Goal: Transaction & Acquisition: Purchase product/service

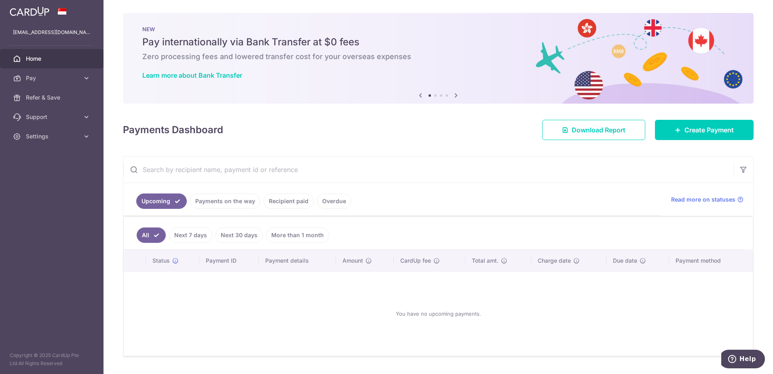
click at [695, 119] on div "Payments Dashboard Download Report Create Payment" at bounding box center [438, 128] width 631 height 23
click at [695, 128] on span "Create Payment" at bounding box center [709, 130] width 49 height 10
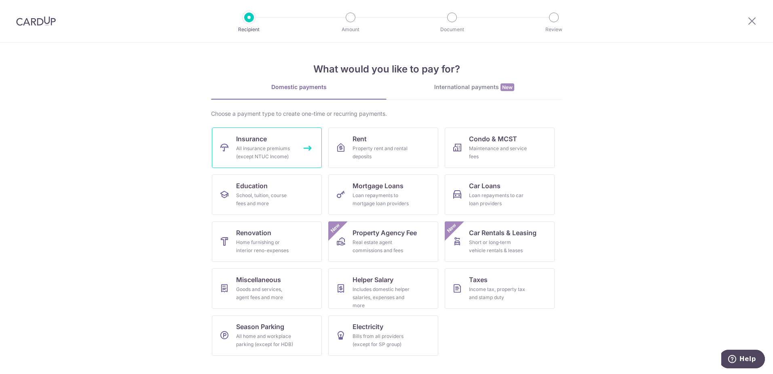
click at [280, 140] on link "Insurance All insurance premiums (except NTUC Income)" at bounding box center [267, 147] width 110 height 40
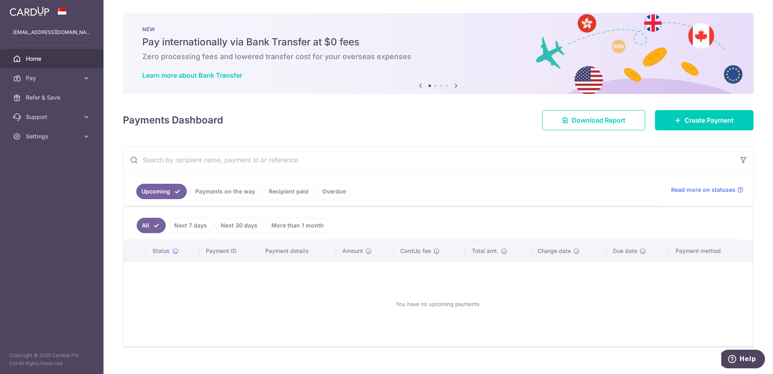
click at [279, 193] on link "Recipient paid" at bounding box center [289, 191] width 50 height 15
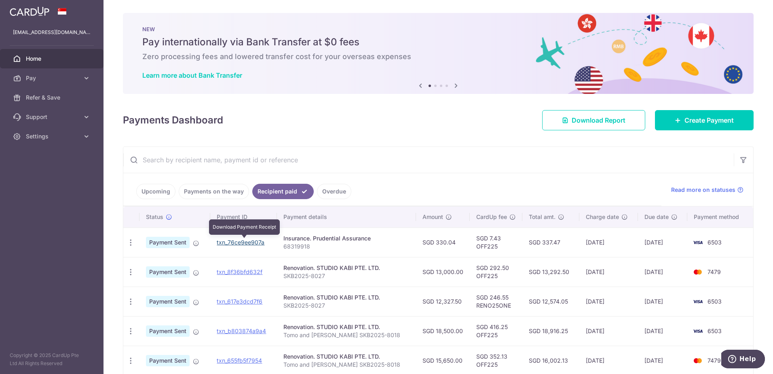
click at [252, 244] on link "txn_76ce9ee907a" at bounding box center [241, 242] width 48 height 7
drag, startPoint x: 239, startPoint y: 243, endPoint x: 416, endPoint y: 25, distance: 280.1
click at [239, 243] on link "txn_76ce9ee907a" at bounding box center [241, 242] width 48 height 7
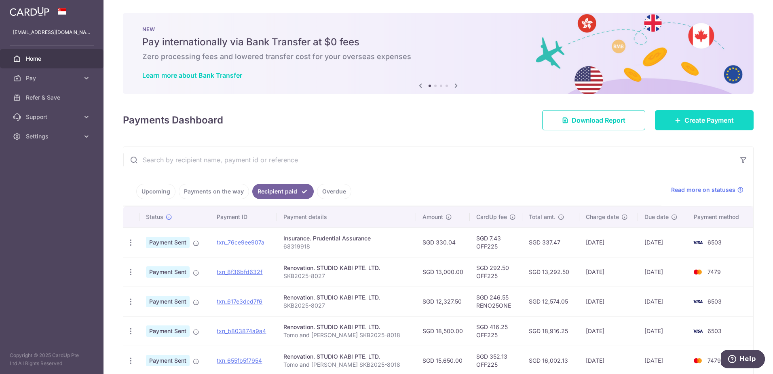
click at [675, 119] on icon at bounding box center [678, 120] width 6 height 6
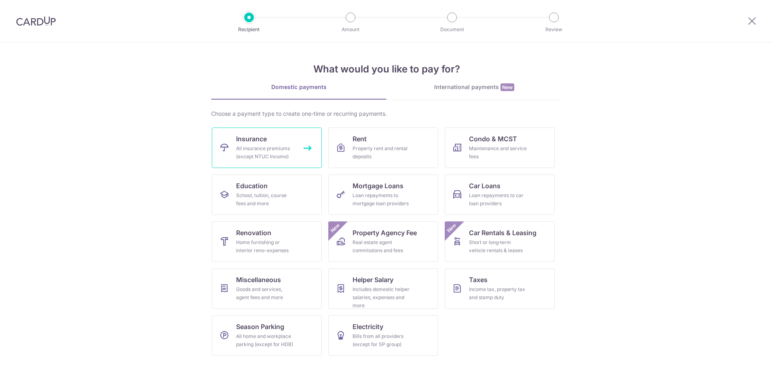
click at [288, 146] on div "All insurance premiums (except NTUC Income)" at bounding box center [265, 152] width 58 height 16
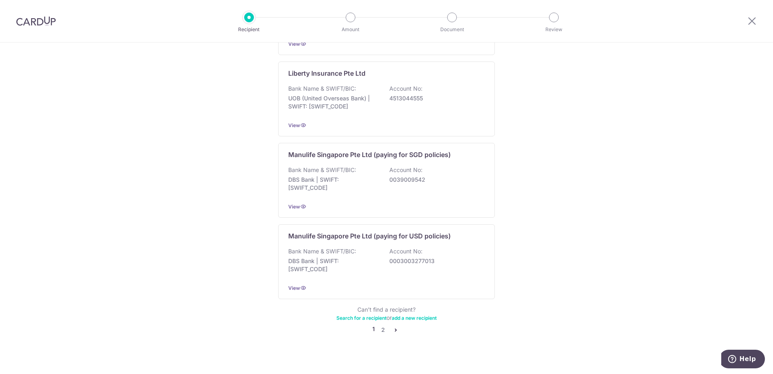
scroll to position [731, 0]
click at [381, 324] on link "2" at bounding box center [383, 329] width 10 height 10
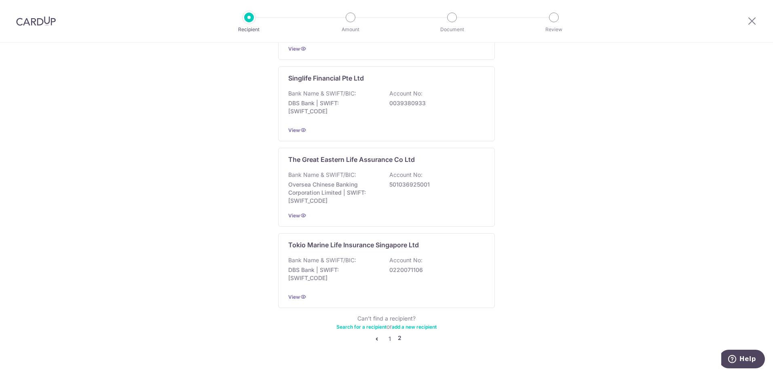
scroll to position [735, 0]
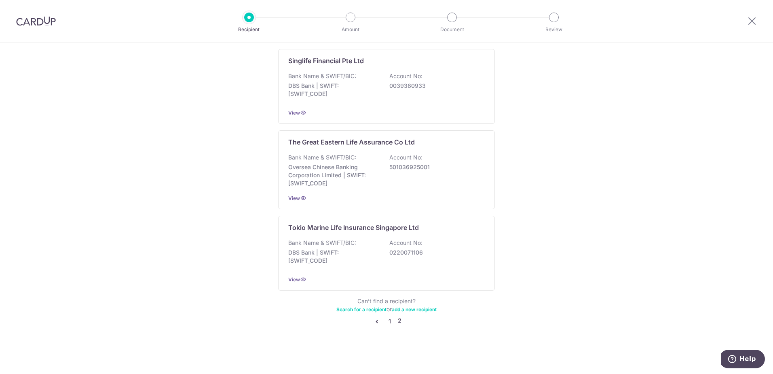
click at [389, 320] on link "1" at bounding box center [390, 321] width 10 height 10
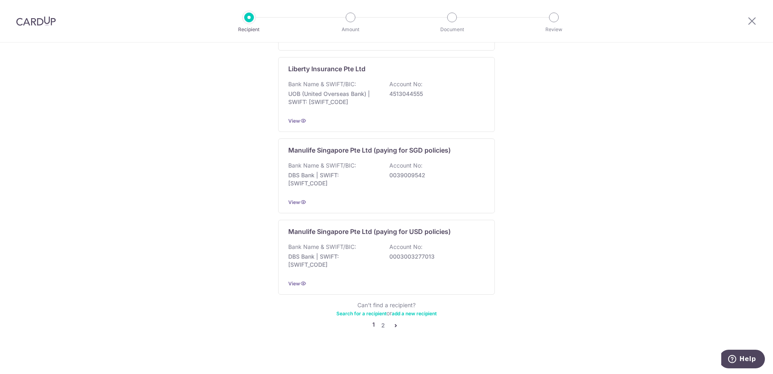
scroll to position [0, 0]
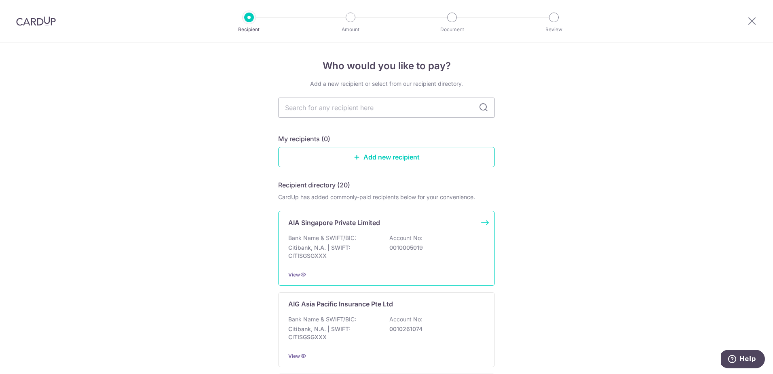
click at [369, 259] on p "Citibank, N.A. | SWIFT: CITISGSGXXX" at bounding box center [333, 252] width 91 height 16
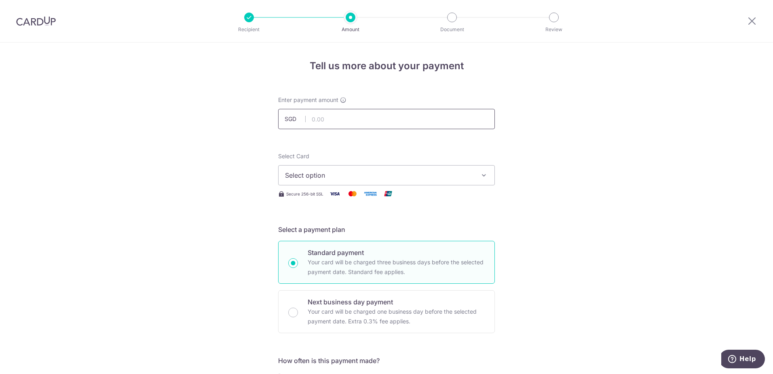
click at [341, 121] on input "text" at bounding box center [386, 119] width 217 height 20
type input "1,200.00"
click at [428, 173] on span "Select option" at bounding box center [379, 175] width 189 height 10
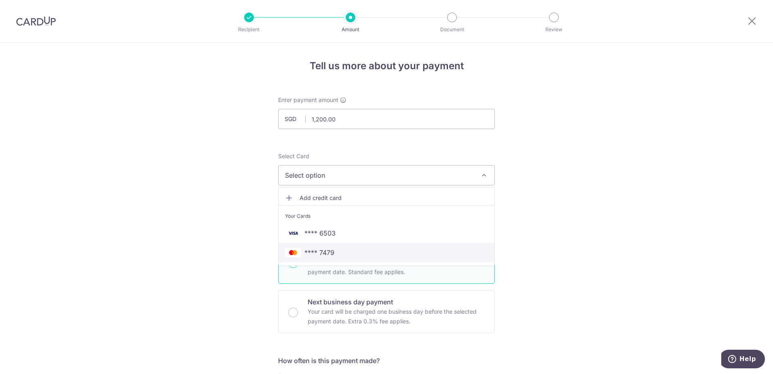
click at [413, 252] on span "**** 7479" at bounding box center [386, 253] width 203 height 10
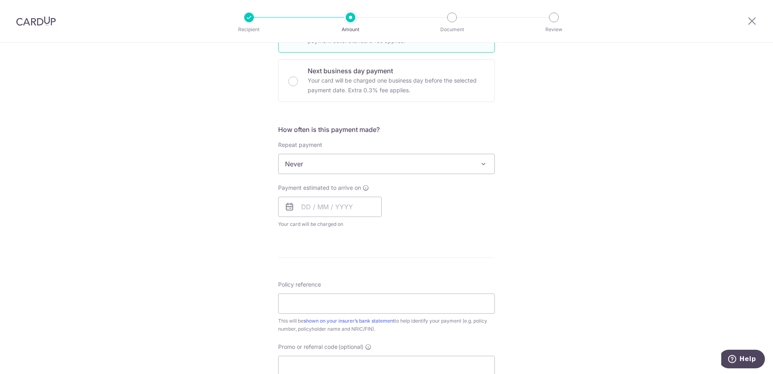
scroll to position [243, 0]
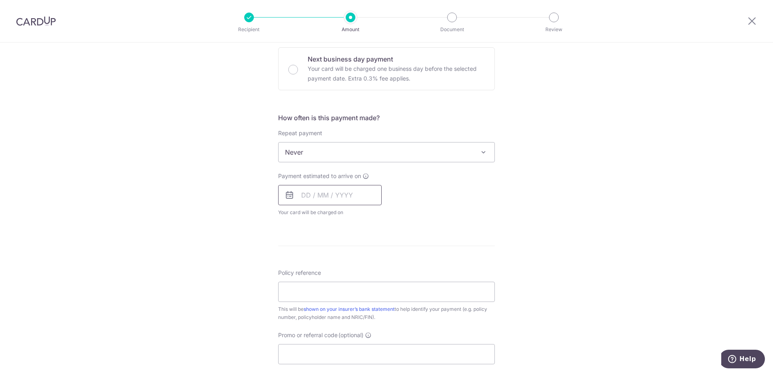
click at [340, 202] on input "text" at bounding box center [330, 195] width 104 height 20
click at [373, 286] on link "19" at bounding box center [375, 284] width 13 height 13
type input "[DATE]"
click at [0, 0] on p "Payment due and charge dates may be adjusted if it falls on weekends or public …" at bounding box center [0, 0] width 0 height 0
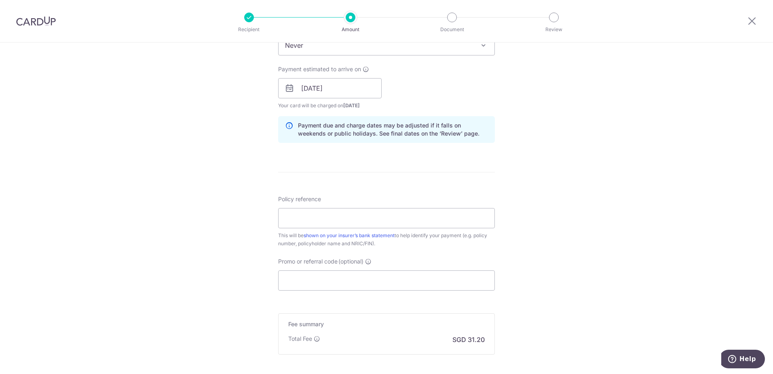
scroll to position [364, 0]
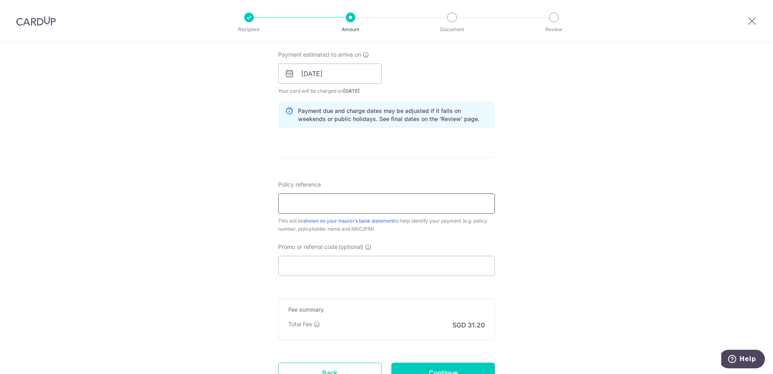
click at [447, 208] on input "Policy reference" at bounding box center [386, 203] width 217 height 20
type input "U126568824"
click at [546, 195] on div "Tell us more about your payment Enter payment amount SGD 1,200.00 1200.00 Selec…" at bounding box center [386, 60] width 773 height 765
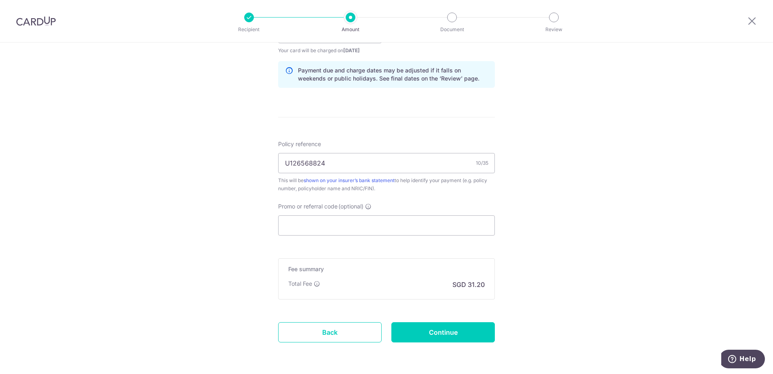
scroll to position [434, 0]
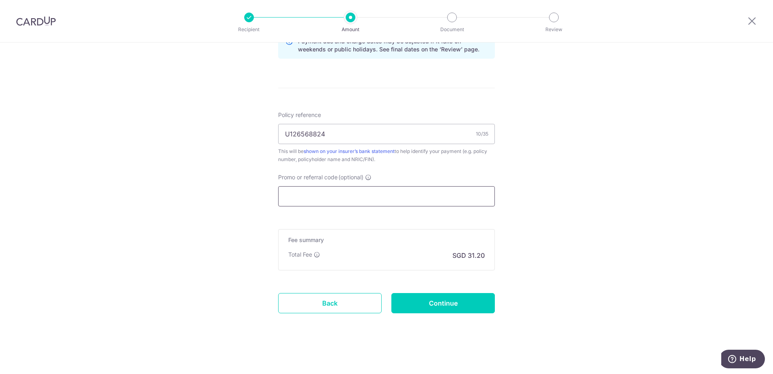
click at [339, 199] on input "Promo or referral code (optional)" at bounding box center [386, 196] width 217 height 20
paste input "OFF225"
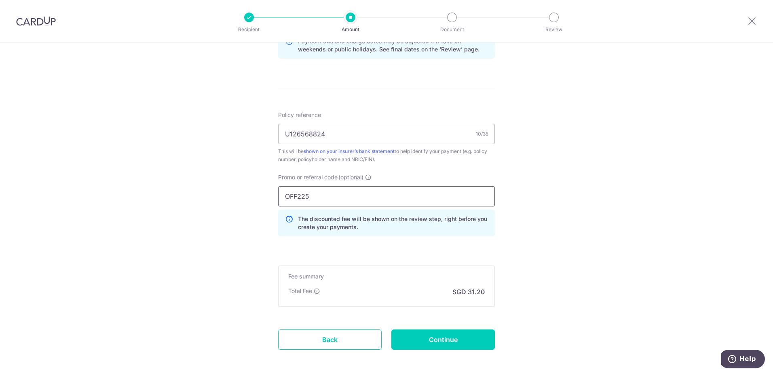
type input "OFF225"
click at [519, 214] on div "Tell us more about your payment Enter payment amount SGD 1,200.00 1200.00 Selec…" at bounding box center [386, 9] width 773 height 801
click at [464, 341] on input "Continue" at bounding box center [444, 339] width 104 height 20
type input "Create Schedule"
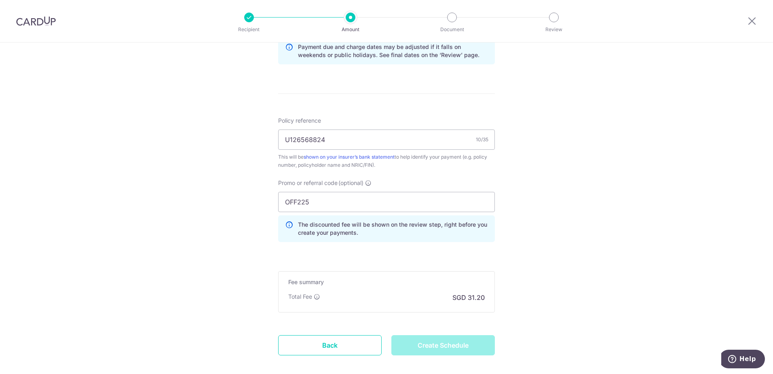
scroll to position [470, 0]
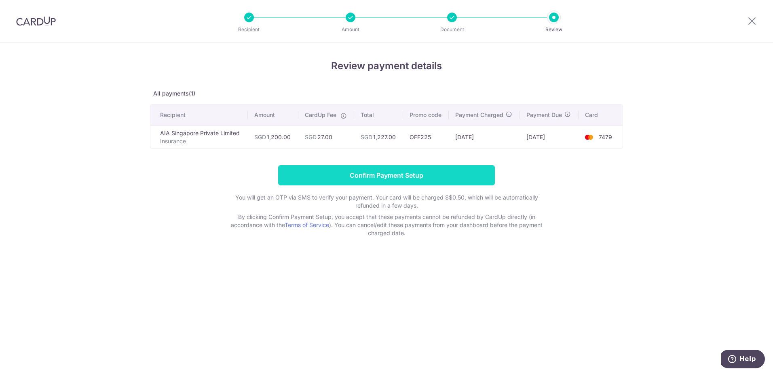
click at [454, 173] on input "Confirm Payment Setup" at bounding box center [386, 175] width 217 height 20
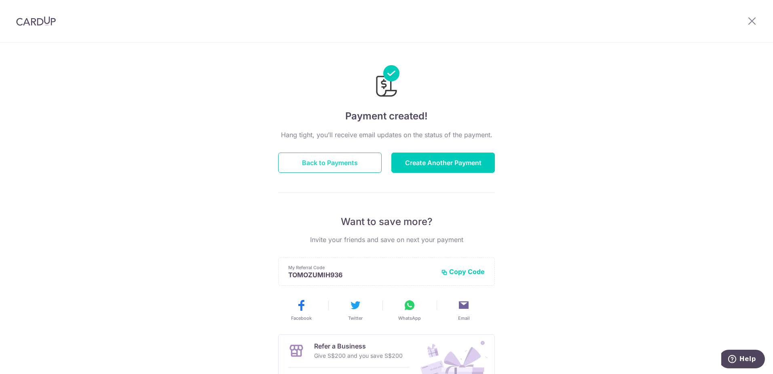
click at [360, 162] on button "Back to Payments" at bounding box center [330, 163] width 104 height 20
